Goal: Find specific page/section

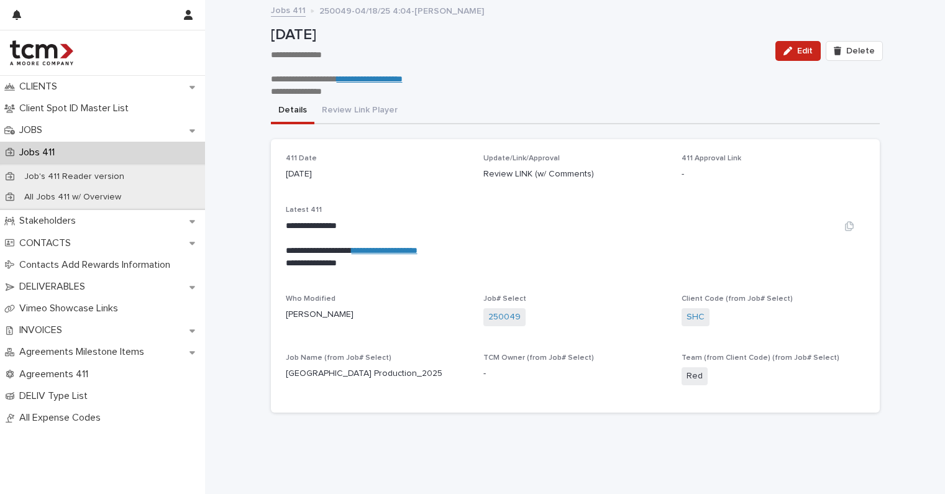
click at [390, 249] on link "**********" at bounding box center [385, 250] width 66 height 9
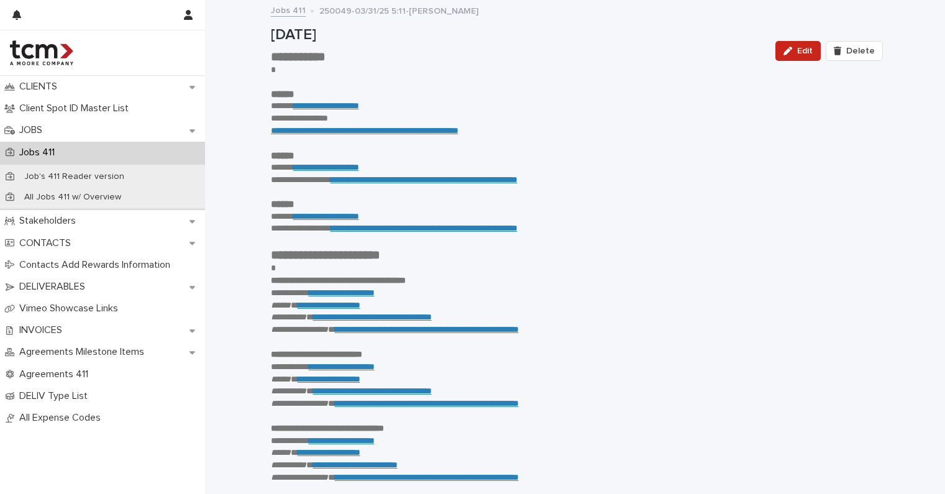
click at [342, 214] on link "**********" at bounding box center [326, 216] width 66 height 9
click at [355, 166] on link "**********" at bounding box center [326, 167] width 66 height 9
click at [340, 105] on link "**********" at bounding box center [326, 105] width 66 height 9
